Goal: Task Accomplishment & Management: Manage account settings

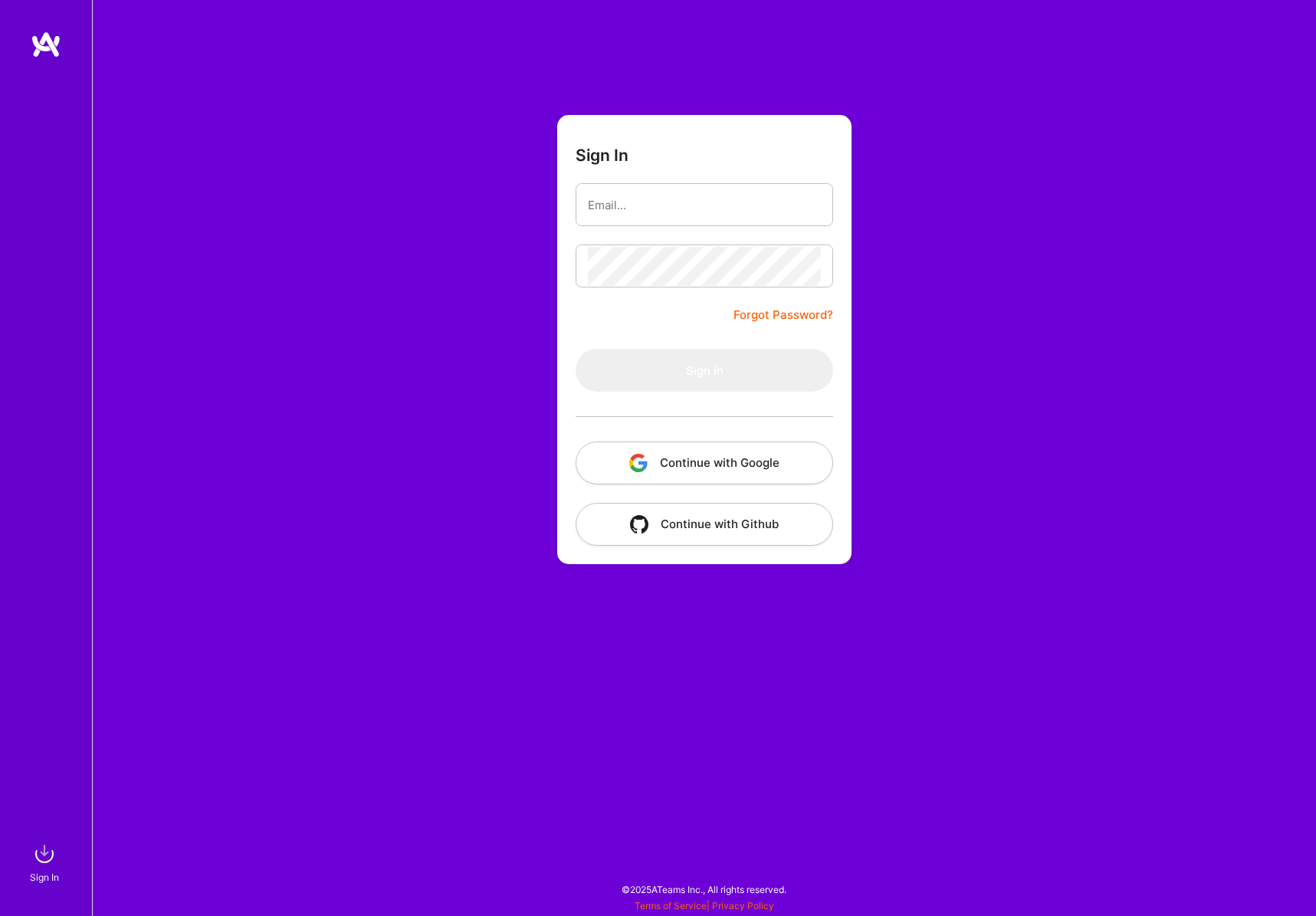
click at [426, 711] on div "Sign In Forgot Password? Sign In Continue with Google Continue with Github" at bounding box center [704, 458] width 1224 height 916
click at [664, 472] on button "Continue with Google" at bounding box center [704, 463] width 257 height 43
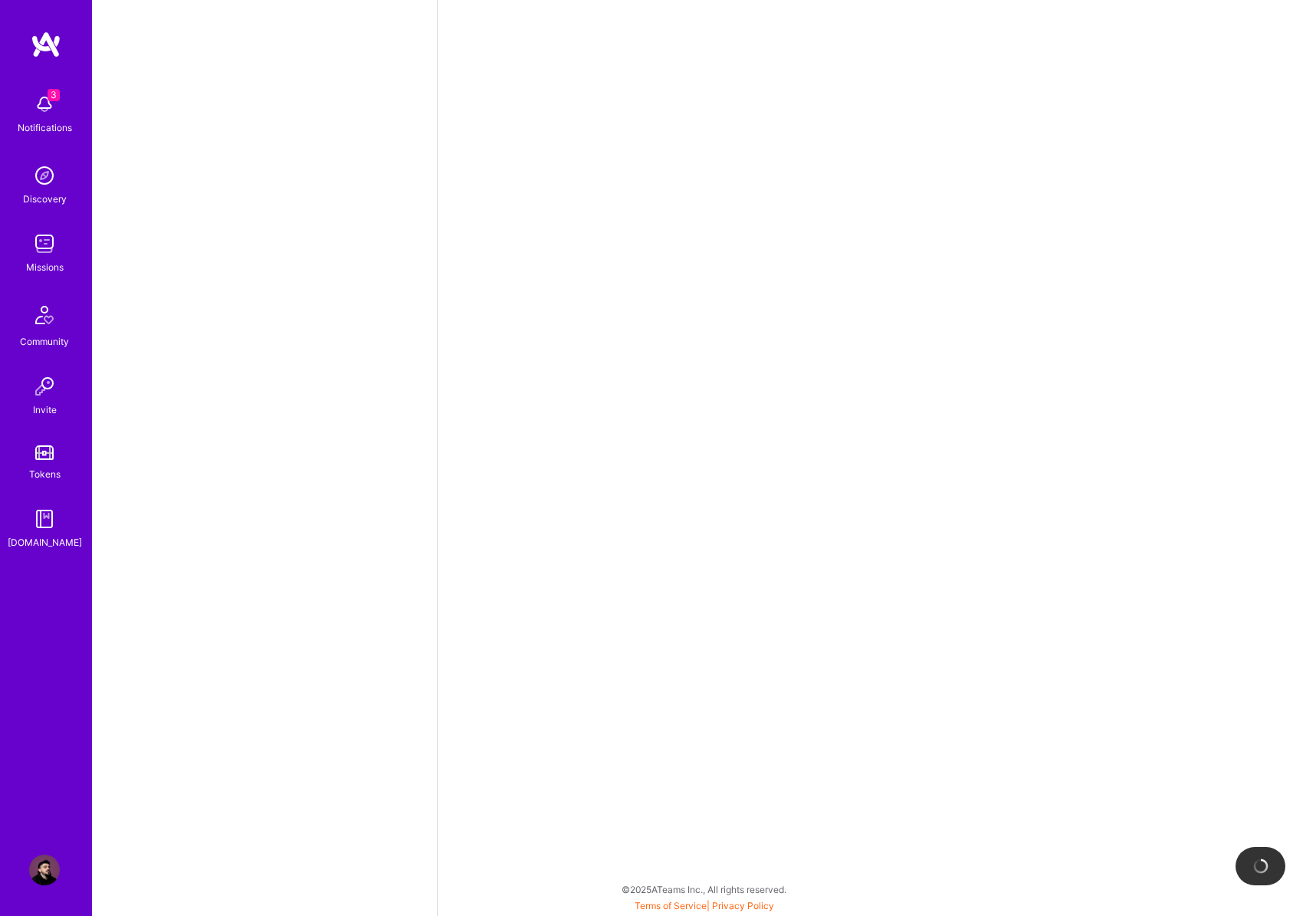
click at [46, 115] on img at bounding box center [44, 104] width 31 height 31
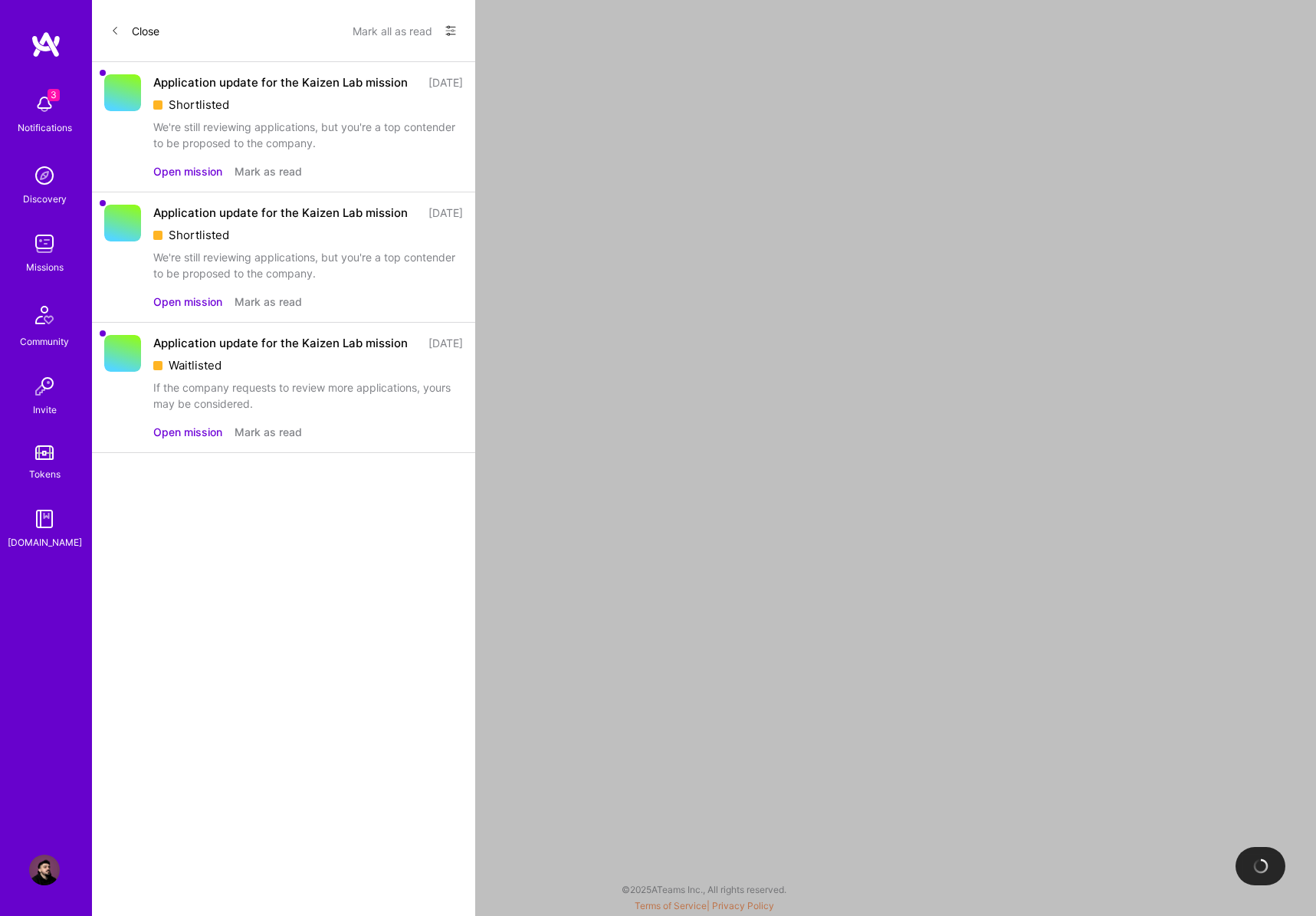
click at [201, 310] on button "Open mission" at bounding box center [187, 302] width 69 height 16
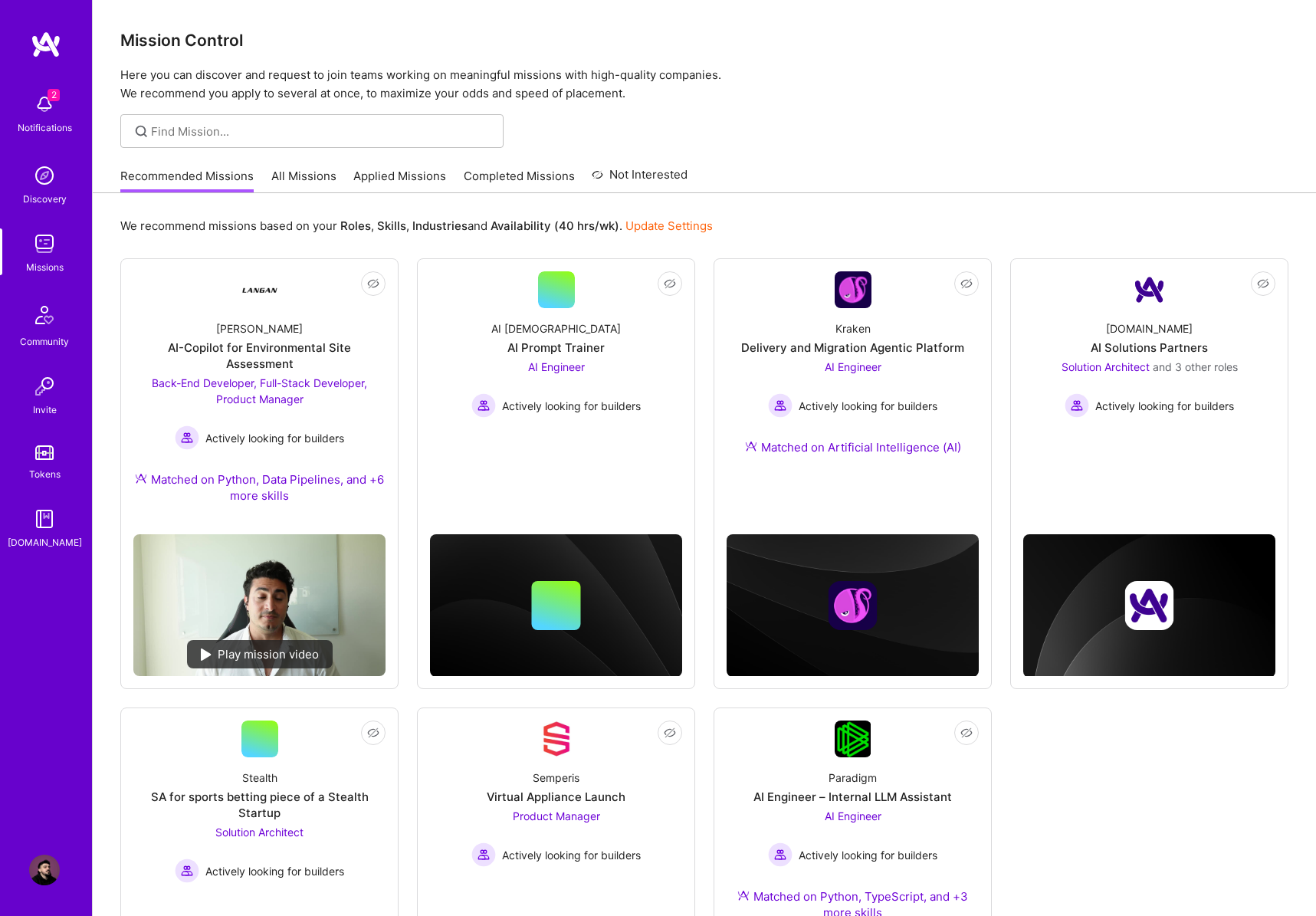
click at [66, 97] on div "2 Notifications" at bounding box center [44, 112] width 95 height 53
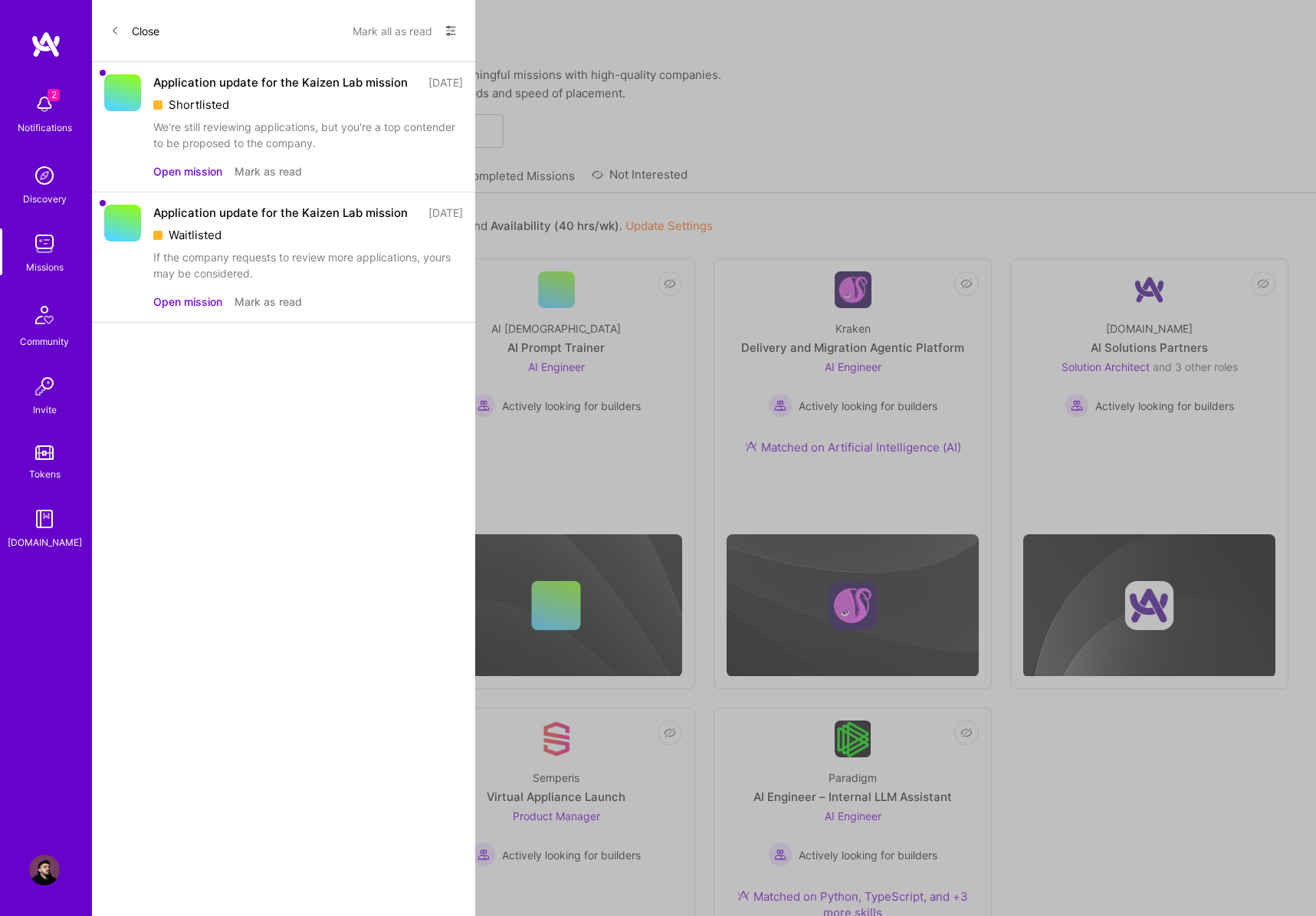
click at [203, 180] on button "Open mission" at bounding box center [187, 172] width 69 height 16
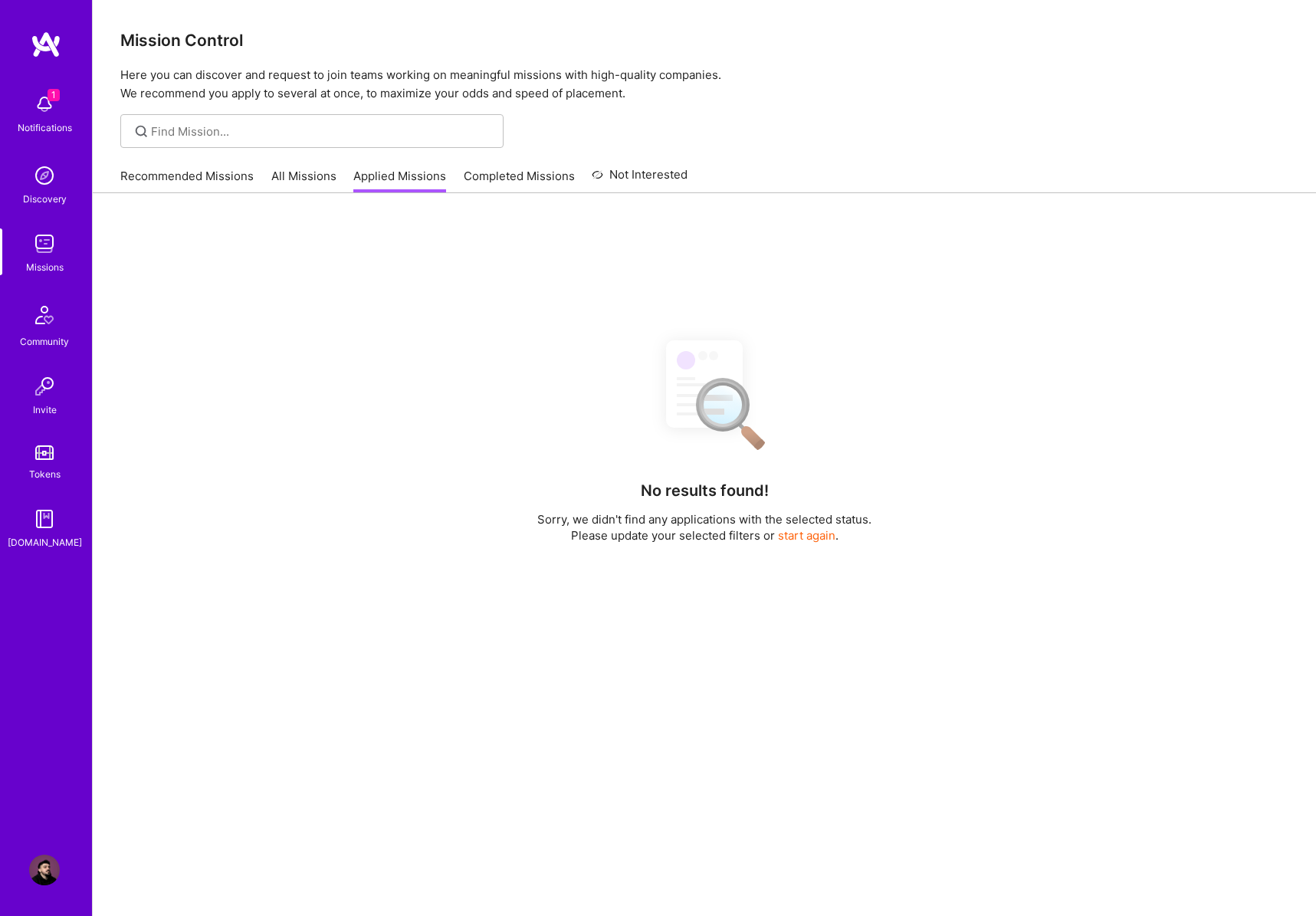
click at [392, 177] on link "Applied Missions" at bounding box center [399, 180] width 93 height 25
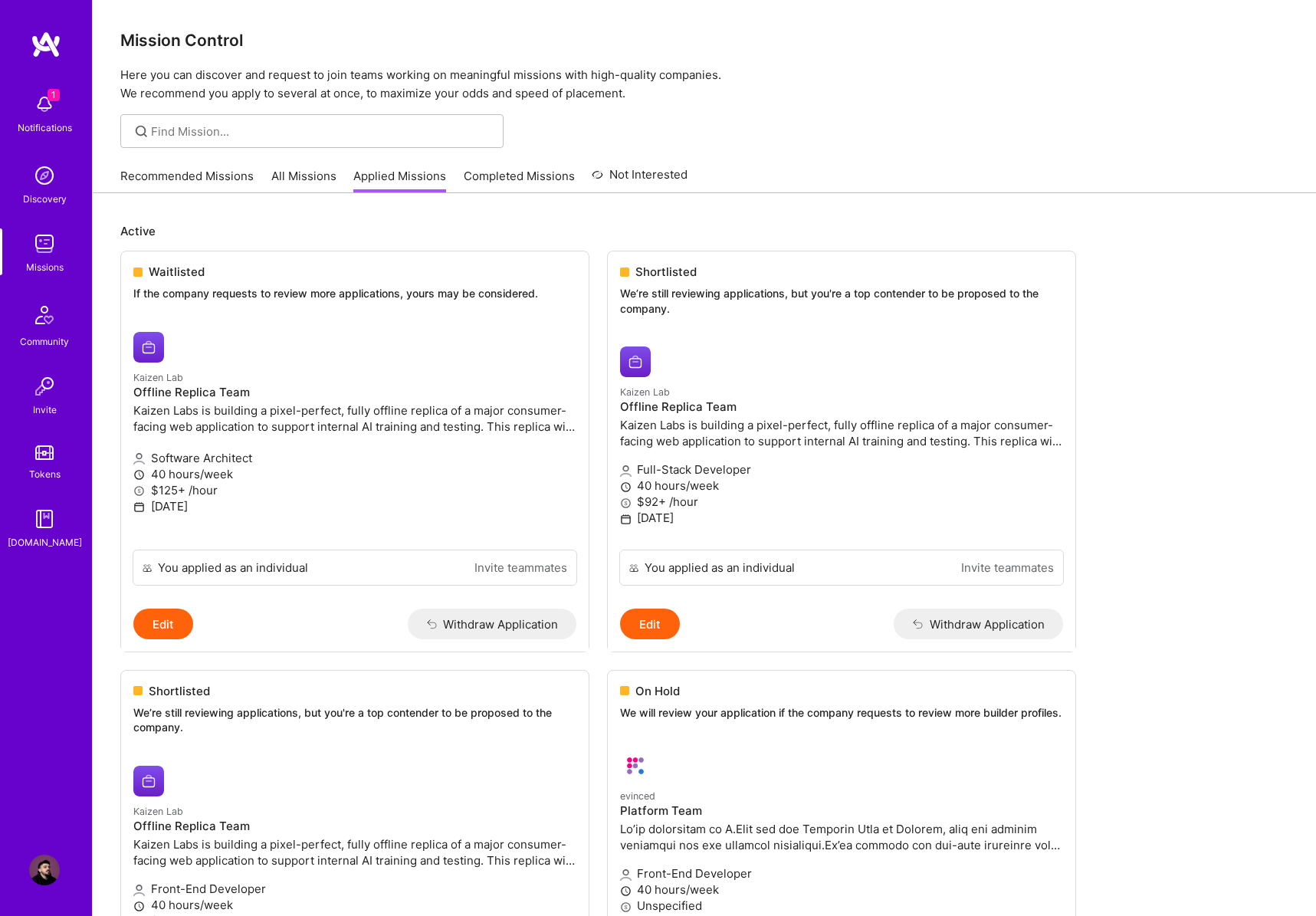
click at [55, 98] on span "1" at bounding box center [53, 95] width 12 height 12
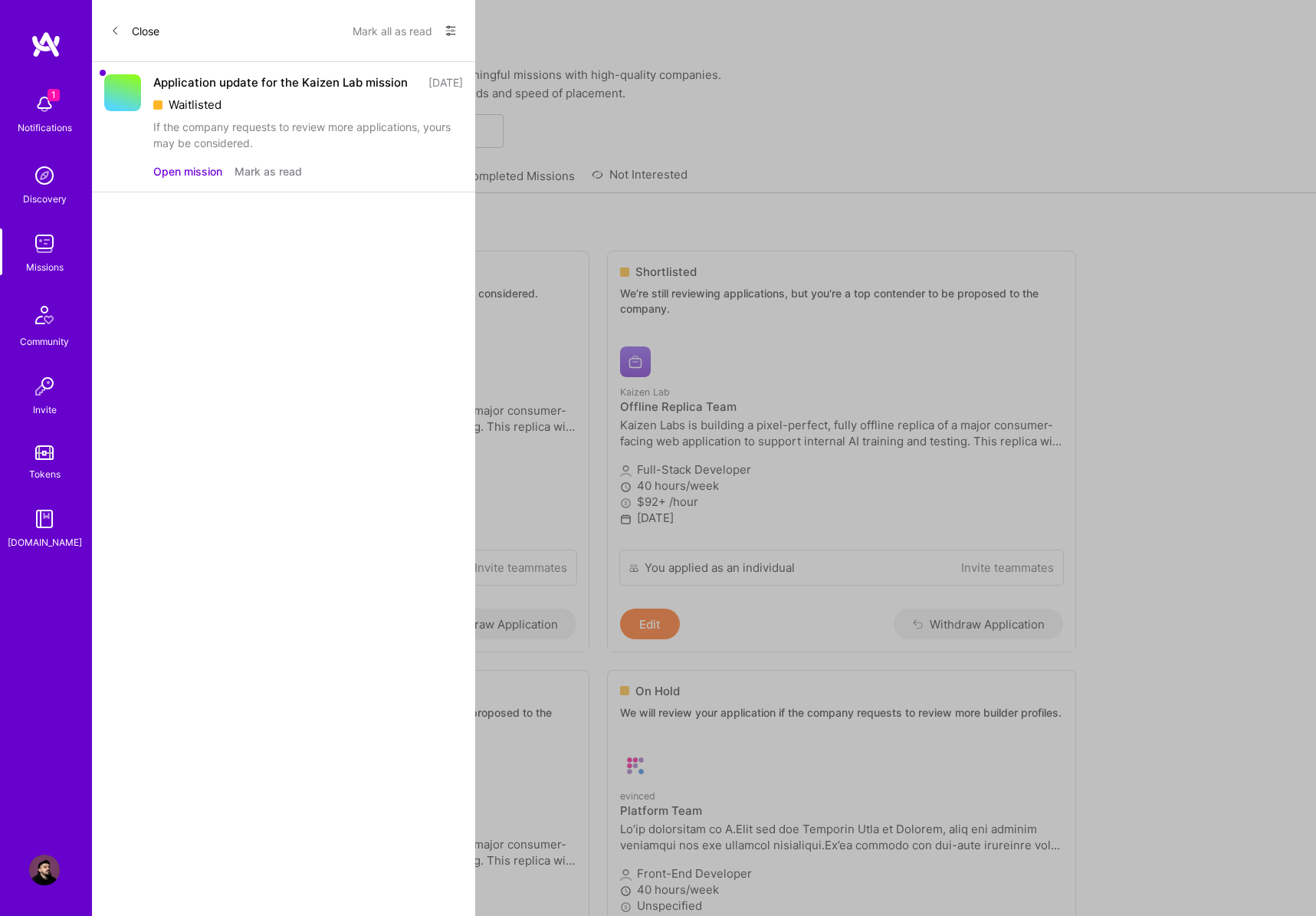
click at [260, 180] on button "Mark as read" at bounding box center [268, 172] width 68 height 16
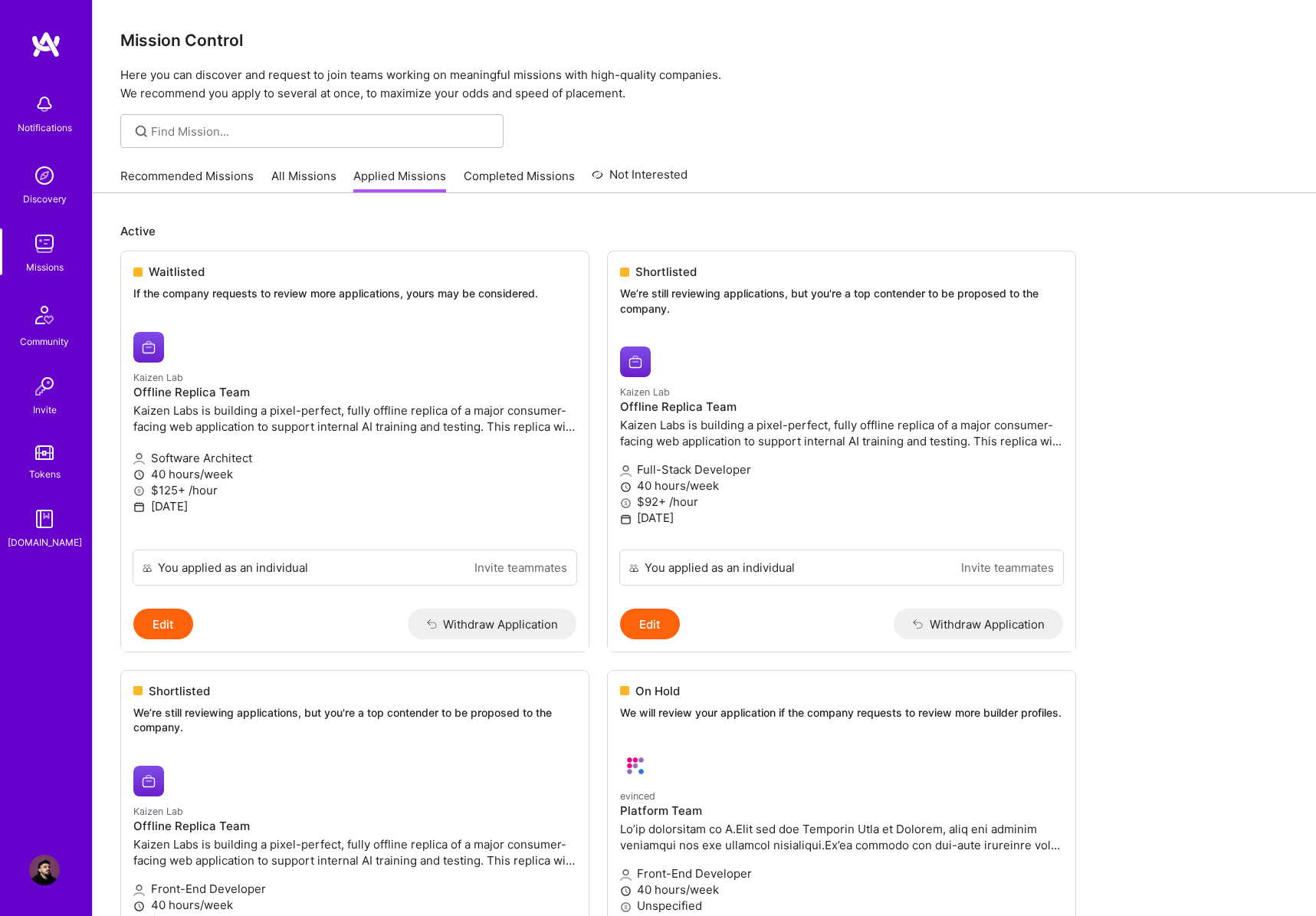
click at [48, 44] on img at bounding box center [46, 44] width 31 height 28
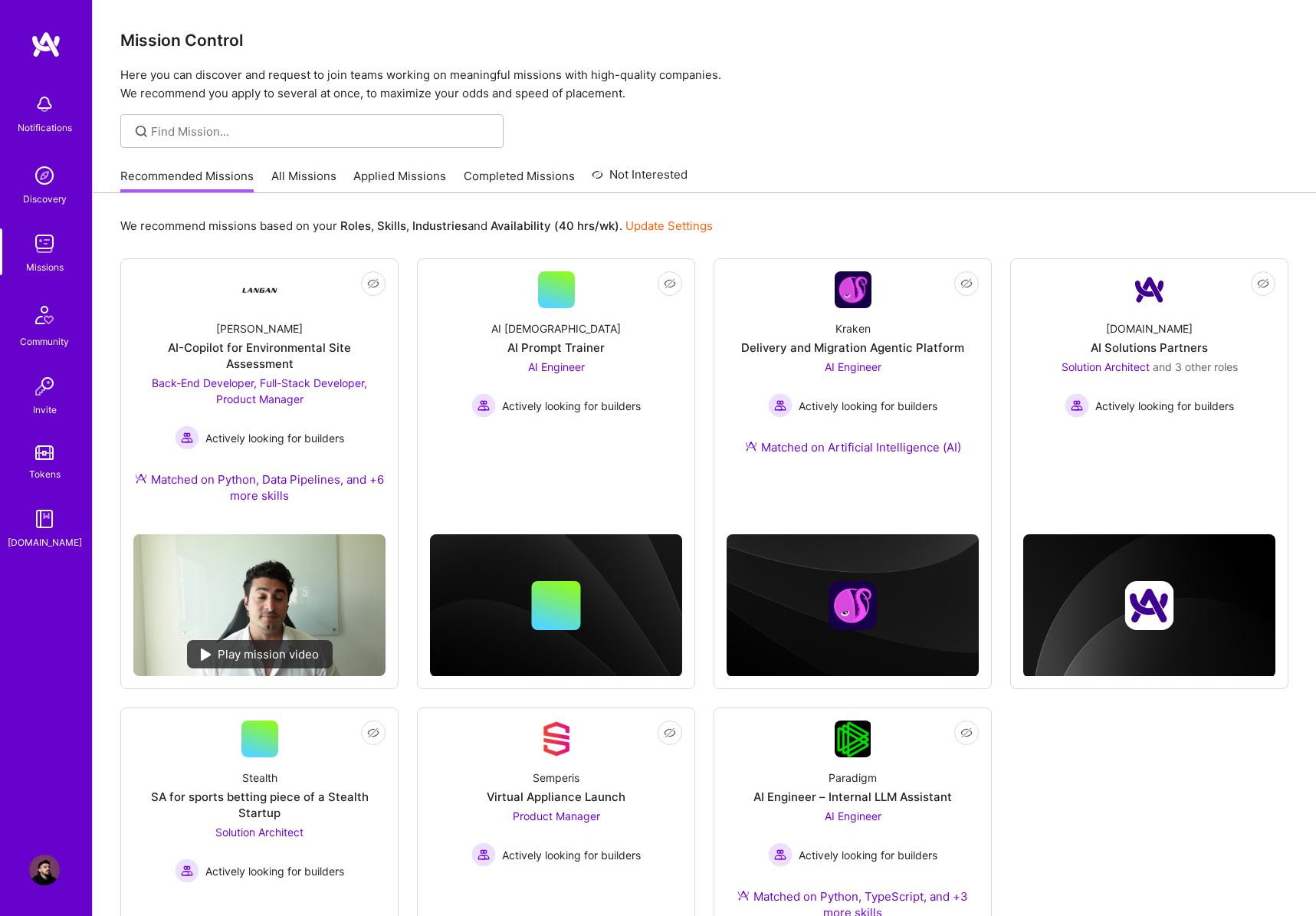
click at [1036, 725] on div "Not Interested [PERSON_NAME]-Copilot for Environmental Site Assessment Back-End…" at bounding box center [704, 682] width 1167 height 848
